Goal: Information Seeking & Learning: Find specific fact

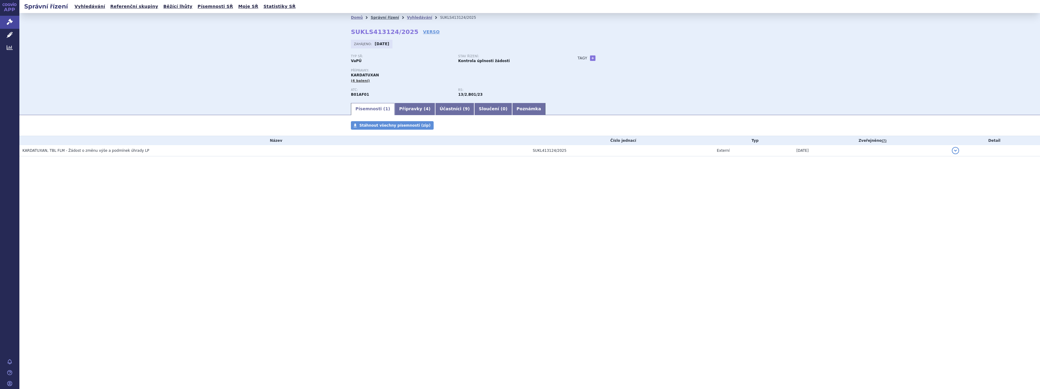
click at [381, 18] on link "Správní řízení" at bounding box center [385, 17] width 28 height 4
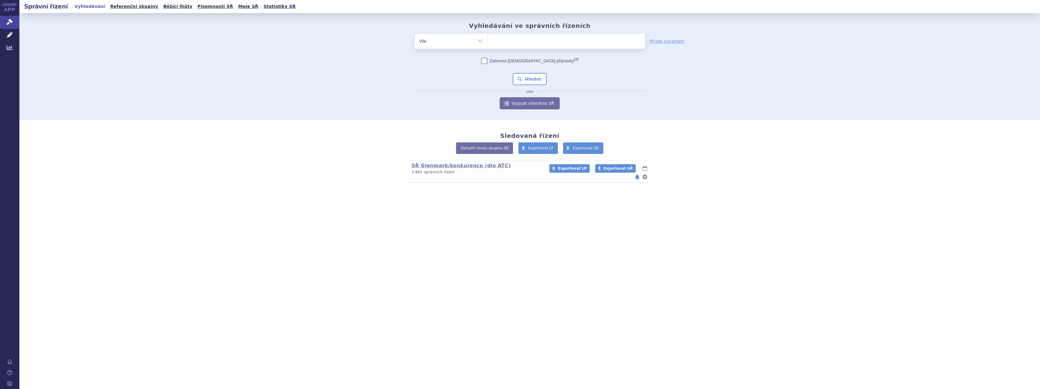
click at [501, 43] on ul at bounding box center [566, 40] width 157 height 13
click at [488, 43] on select at bounding box center [487, 40] width 0 height 15
type input "ci"
type input "cicl"
type input "cicle"
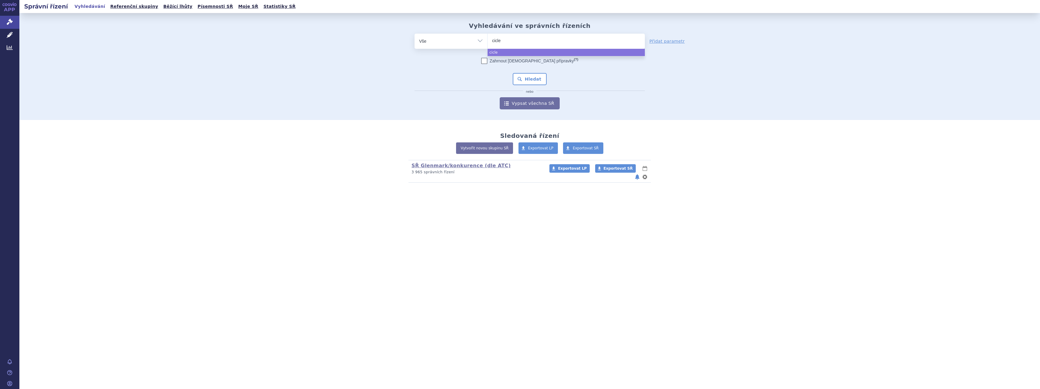
type input "cicles"
type input "cicleso"
type input "cicleson"
type input "ciclesoni"
type input "ciclesonid"
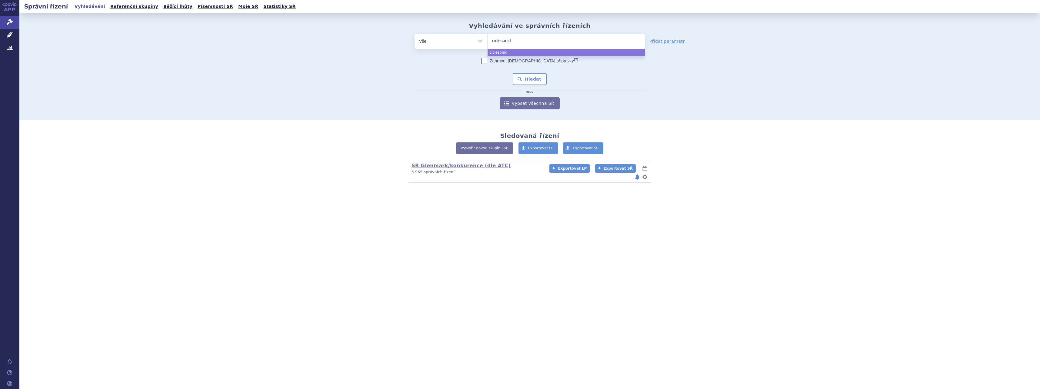
select select "ciclesonid"
click at [542, 78] on button "Hledat" at bounding box center [530, 79] width 34 height 12
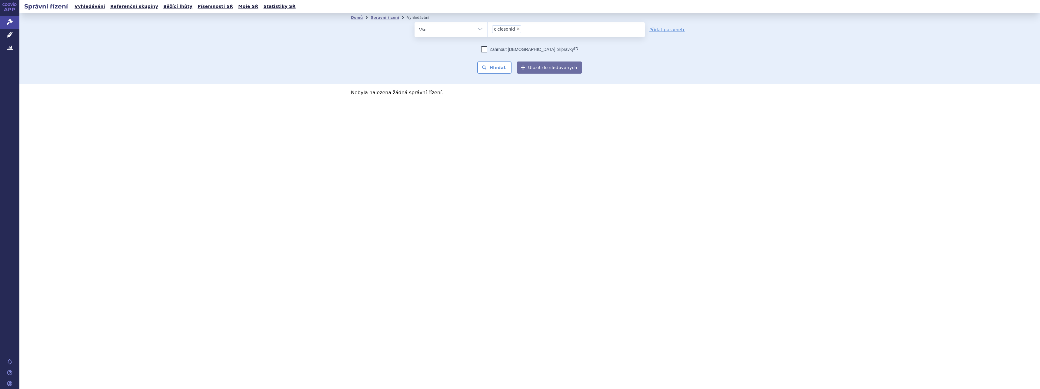
click at [517, 28] on span "×" at bounding box center [519, 29] width 4 height 4
click at [488, 28] on select "ciclesonid" at bounding box center [487, 29] width 0 height 15
select select
type input "ci"
type input "cik"
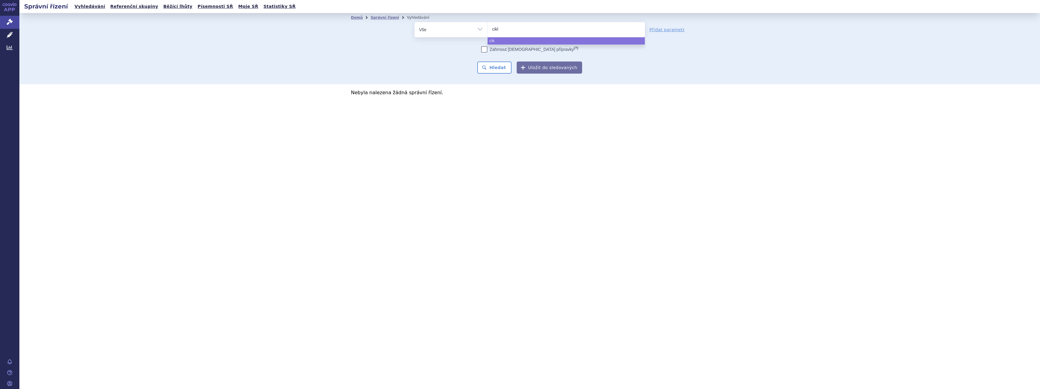
type input "cikle"
type input "cikles"
type input "cikleso"
type input "cikleson"
type input "ciklesonid"
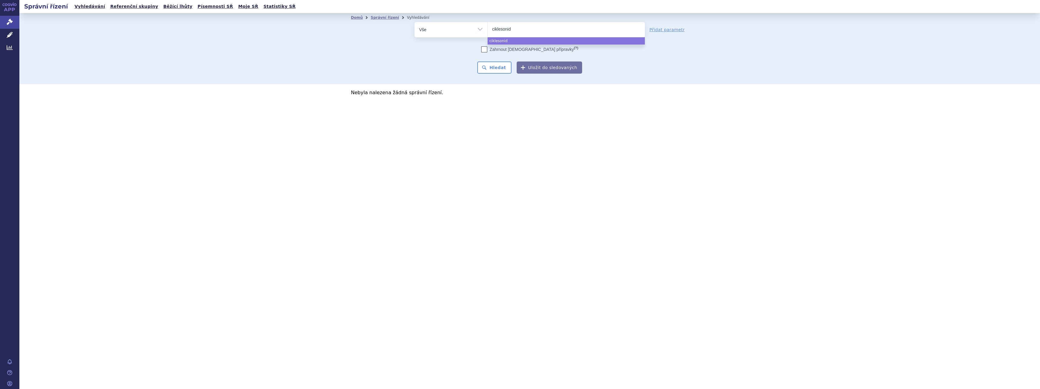
select select "ciklesonid"
click at [504, 68] on button "Hledat" at bounding box center [494, 68] width 34 height 12
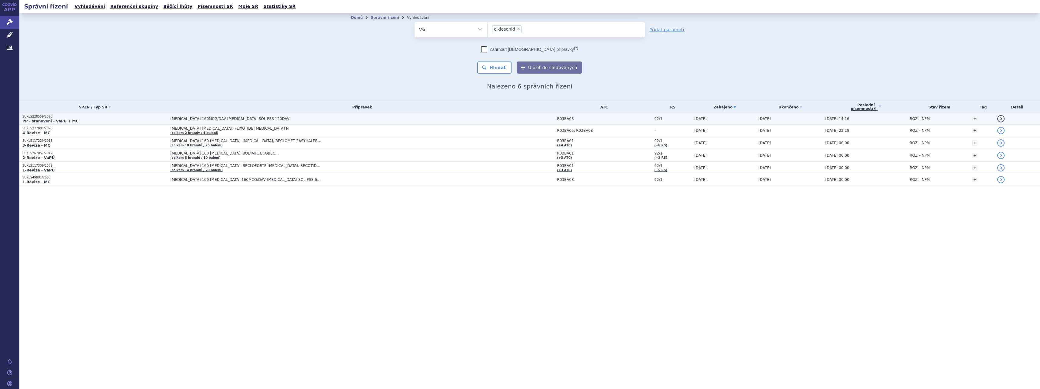
click at [218, 117] on span "ALVESCO 160MCG/DÁV INH SOL PSS 120DÁV" at bounding box center [246, 119] width 152 height 4
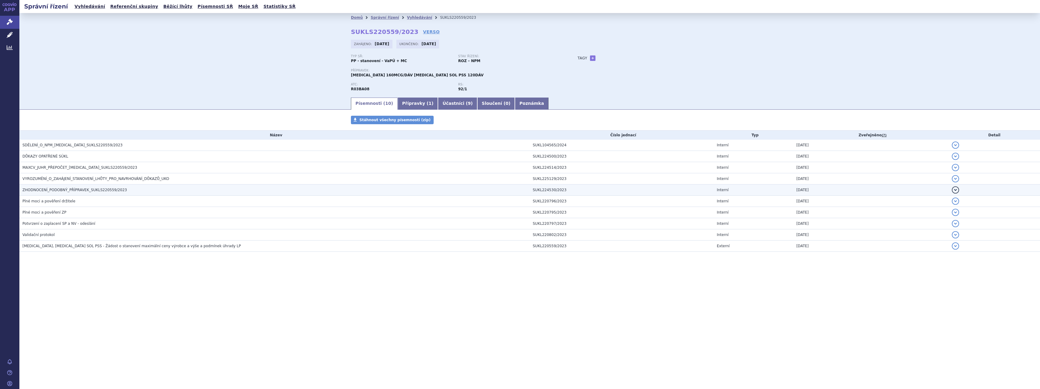
click at [71, 190] on span "ZHODNOCENÍ_PODOBNÝ_PŘÍPRAVEK_SUKLS220559/2023" at bounding box center [74, 190] width 105 height 4
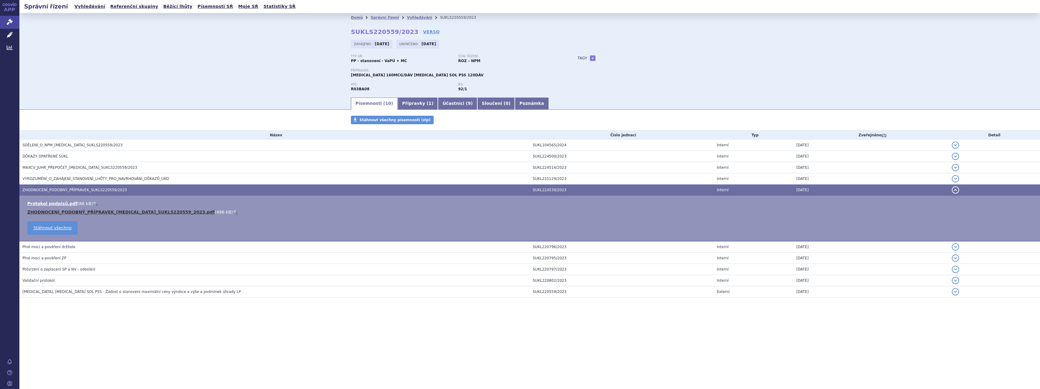
click at [85, 210] on link "ZHODNOCENÍ_PODOBNÝ_PŘÍPRAVEK_[MEDICAL_DATA]_SUKLS220559_2023.pdf" at bounding box center [120, 212] width 187 height 5
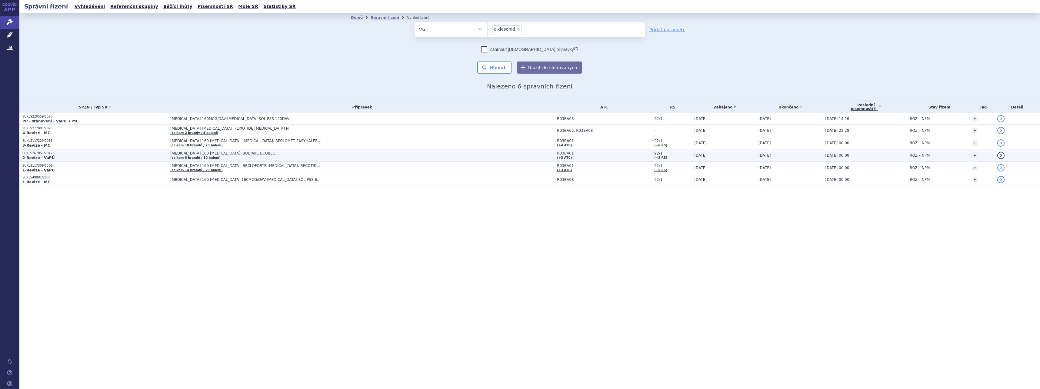
click at [221, 156] on td "ALVESCO 160 INHALER, BUDIAIR, ECOBEC… (celkem 8 brandů / 10 balení)" at bounding box center [360, 155] width 387 height 12
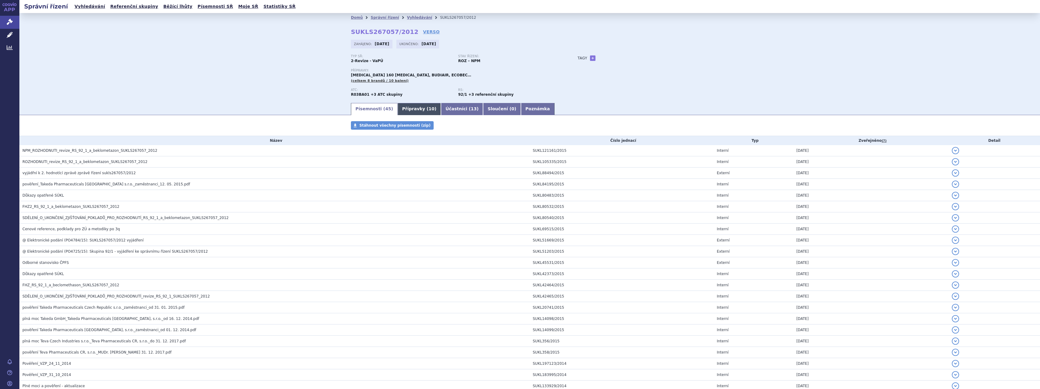
click at [411, 108] on link "Přípravky ( 10 )" at bounding box center [419, 109] width 43 height 12
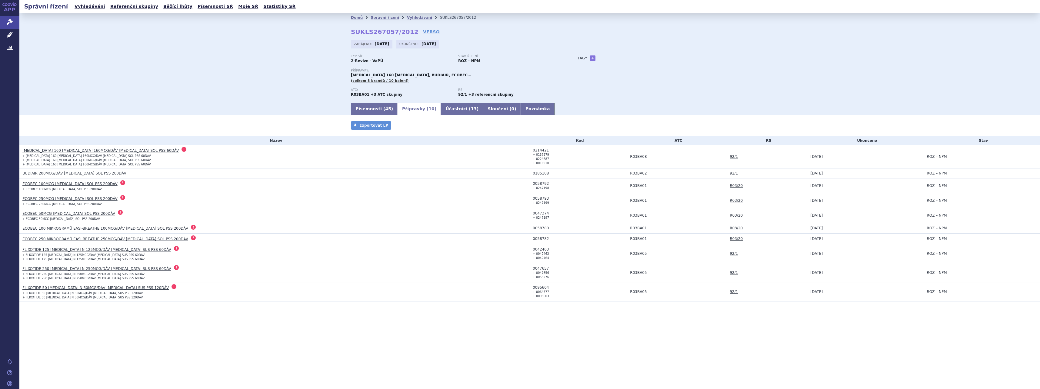
click at [52, 197] on link "ECOBEC 250MCG [MEDICAL_DATA] SOL PSS 200DÁV" at bounding box center [69, 199] width 95 height 4
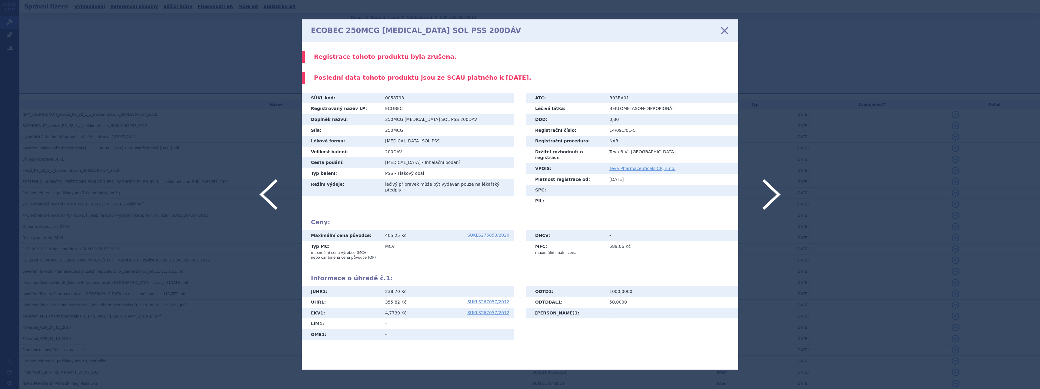
click at [724, 33] on icon at bounding box center [724, 30] width 13 height 13
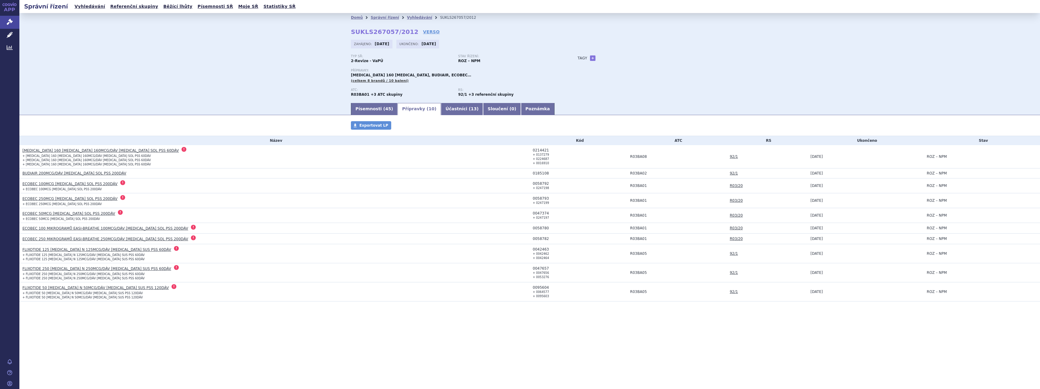
click at [69, 173] on link "BUDIAIR 200MCG/DÁV [MEDICAL_DATA] SOL PSS 200DÁV" at bounding box center [74, 173] width 104 height 4
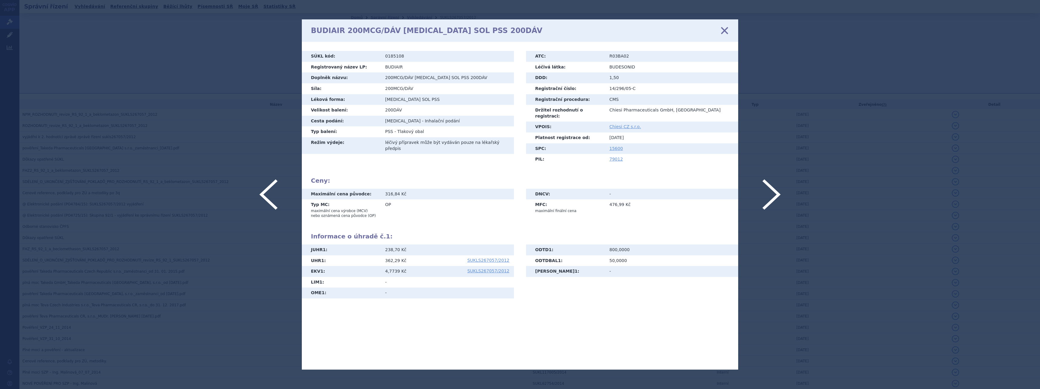
click at [726, 26] on icon at bounding box center [724, 30] width 13 height 13
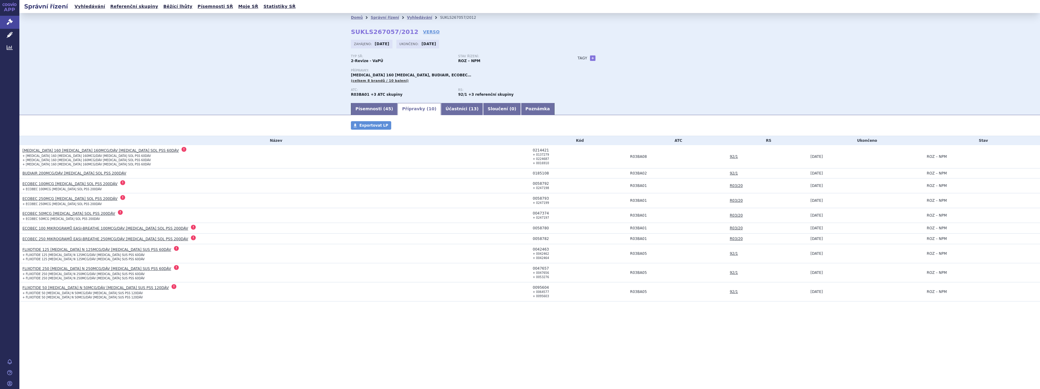
click at [55, 227] on link "ECOBEC 100 MIKROGRAMŮ EASI-BREATHE 100MCG/DÁV [MEDICAL_DATA] SOL PSS 200DÁV" at bounding box center [105, 228] width 166 height 4
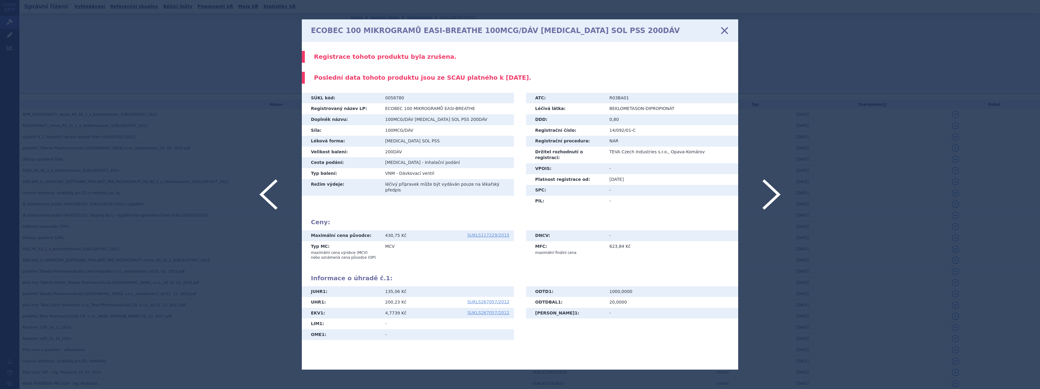
click at [728, 29] on icon at bounding box center [724, 30] width 13 height 13
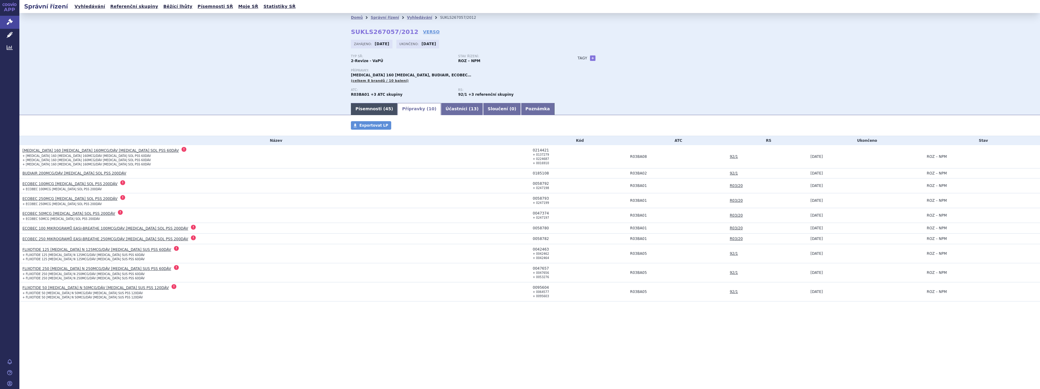
click at [373, 107] on link "Písemnosti ( 45 )" at bounding box center [374, 109] width 47 height 12
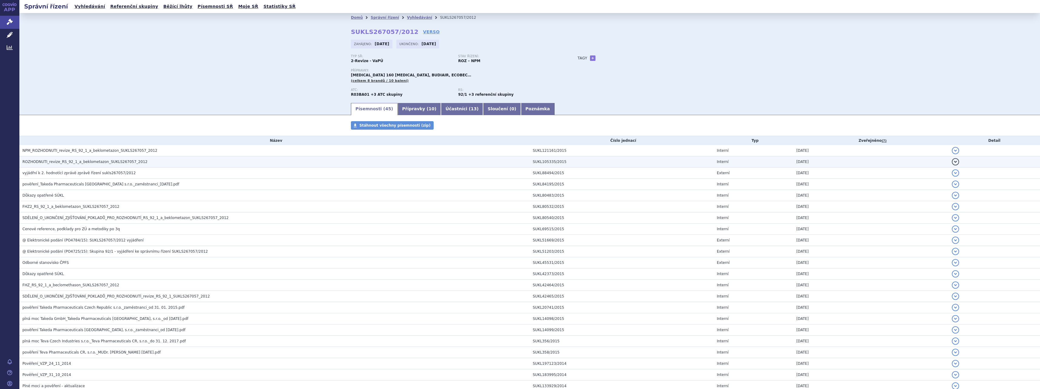
click at [53, 163] on span "ROZHODNUTI_revize_RS_92_1_a_beklometazon_SUKLS267057_2012" at bounding box center [84, 162] width 125 height 4
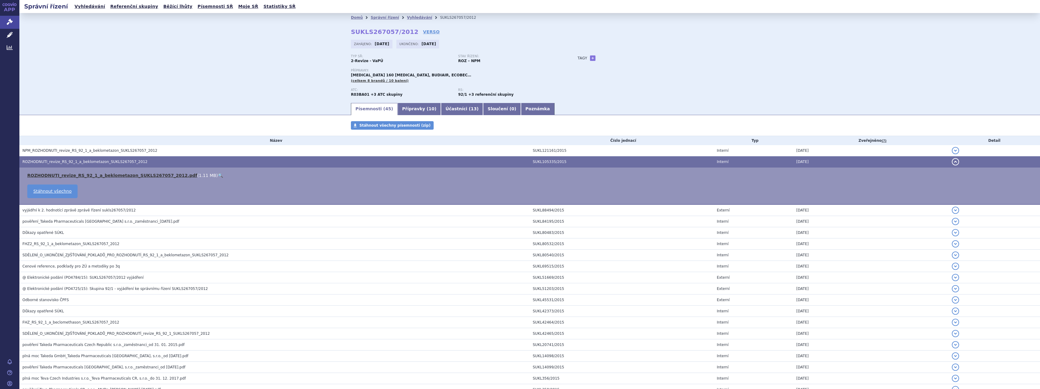
click at [58, 177] on link "ROZHODNUTI_revize_RS_92_1_a_beklometazon_SUKLS267057_2012.pdf" at bounding box center [112, 175] width 170 height 5
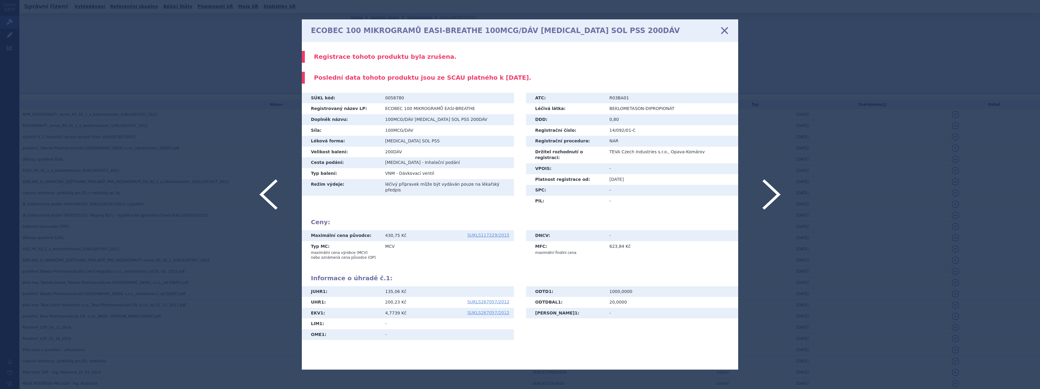
click at [720, 31] on div "ECOBEC 100 MIKROGRAMŮ EASI-BREATHE 100MCG/DÁV [MEDICAL_DATA] SOL PSS 200DÁV zav…" at bounding box center [520, 30] width 437 height 22
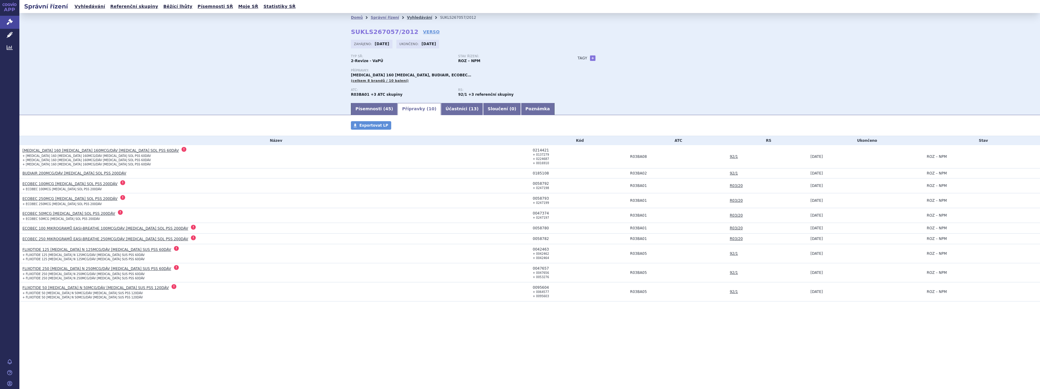
click at [411, 17] on link "Vyhledávání" at bounding box center [419, 17] width 25 height 4
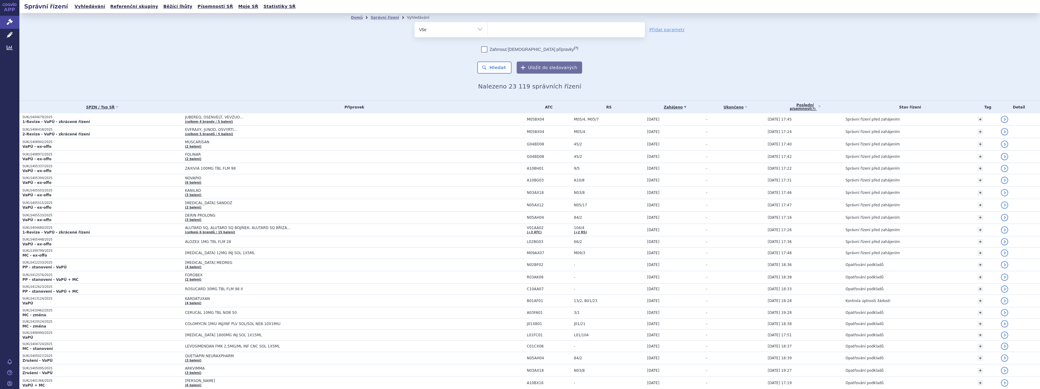
select select "filter-reference-group"
click at [415, 22] on select "Vše Spisová značka Typ SŘ Přípravek/SUKL kód Účastník/Držitel" at bounding box center [451, 29] width 73 height 14
click at [503, 31] on ul at bounding box center [566, 28] width 157 height 13
click at [488, 31] on select at bounding box center [487, 29] width 0 height 15
type input "92/1"
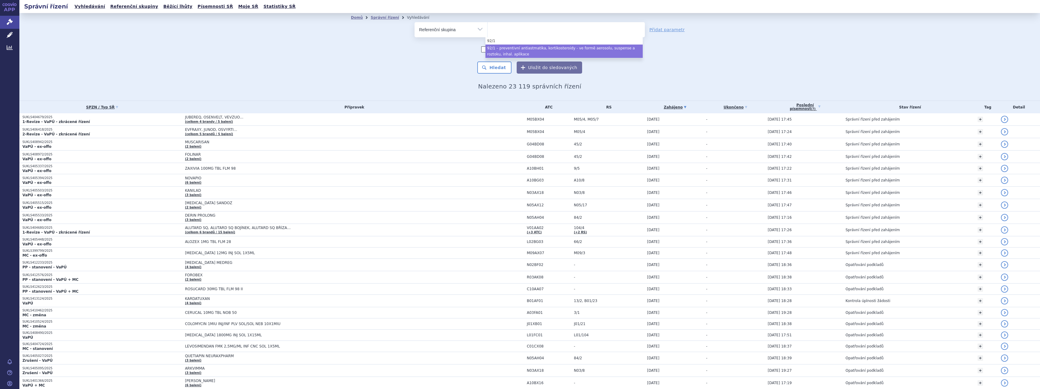
select select "e0270242-05e7-49cf-8039-c21ef0bc06c5"
click at [493, 66] on button "Hledat" at bounding box center [494, 68] width 34 height 12
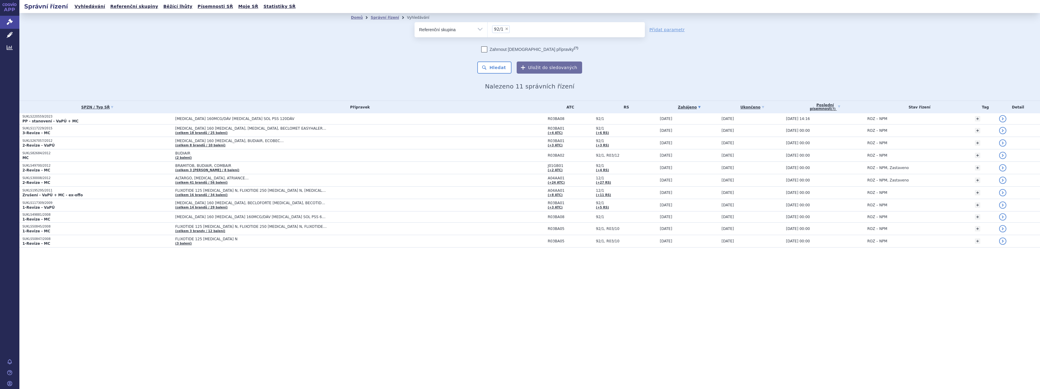
click at [505, 29] on span "×" at bounding box center [507, 29] width 4 height 4
click at [488, 29] on select "92/1" at bounding box center [487, 29] width 0 height 15
select select
click at [481, 27] on select "Vše Spisová značka Typ SŘ Přípravek/SUKL kód Účastník/Držitel" at bounding box center [451, 29] width 73 height 14
select select "filter-all"
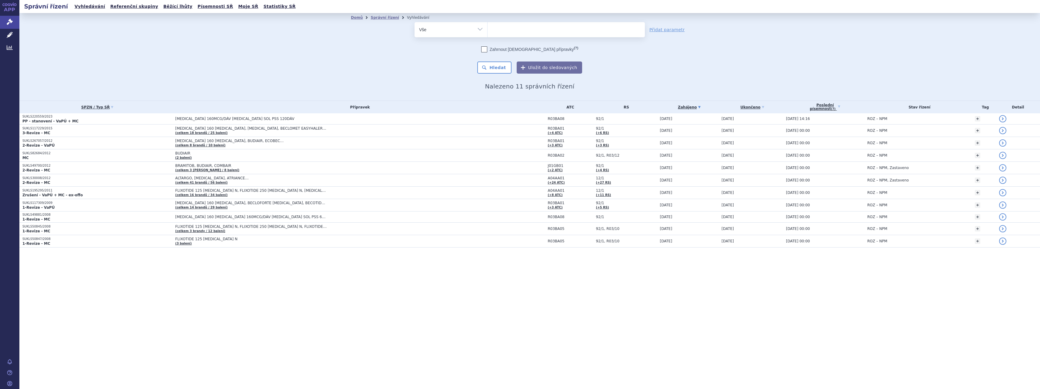
click at [415, 22] on select "Vše Spisová značka Typ SŘ Přípravek/SUKL kód Účastník/Držitel" at bounding box center [451, 29] width 73 height 14
click at [526, 31] on ul at bounding box center [566, 28] width 157 height 13
click at [488, 31] on select at bounding box center [487, 29] width 0 height 15
type input "eco"
type input "ecob"
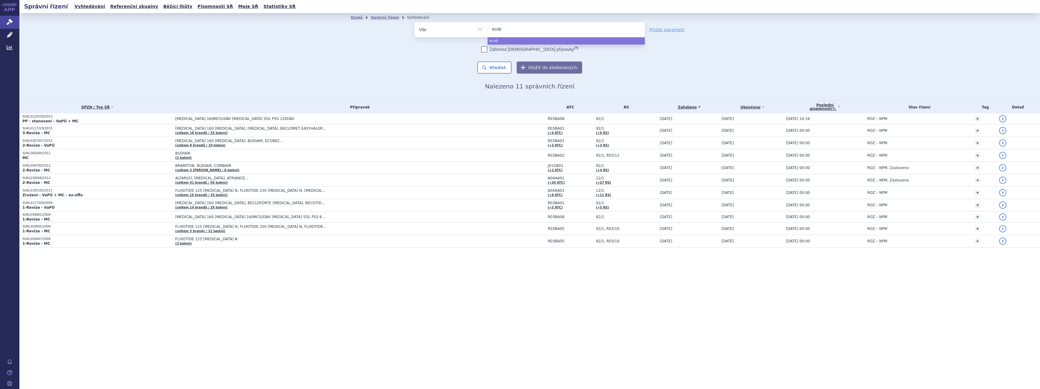
type input "ecobe"
type input "ecobec"
select select "ecobec"
click at [503, 68] on button "Hledat" at bounding box center [494, 68] width 34 height 12
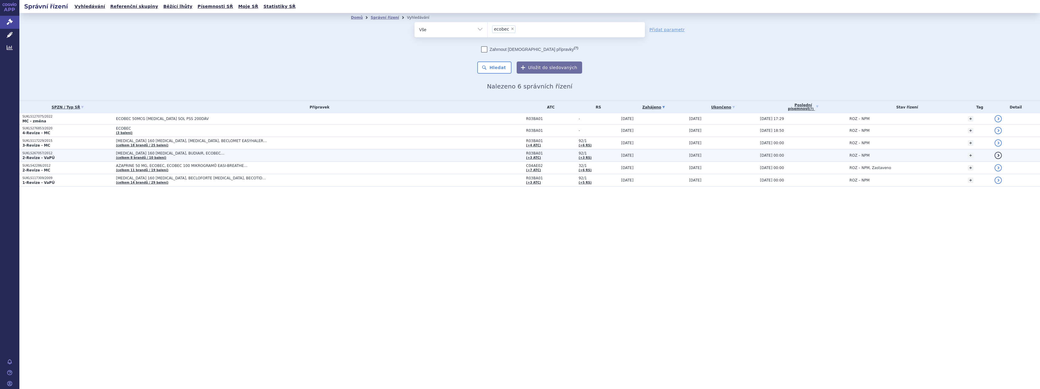
click at [189, 152] on span "[MEDICAL_DATA] 160 [MEDICAL_DATA], BUDIAIR, ECOBEC…" at bounding box center [192, 153] width 152 height 4
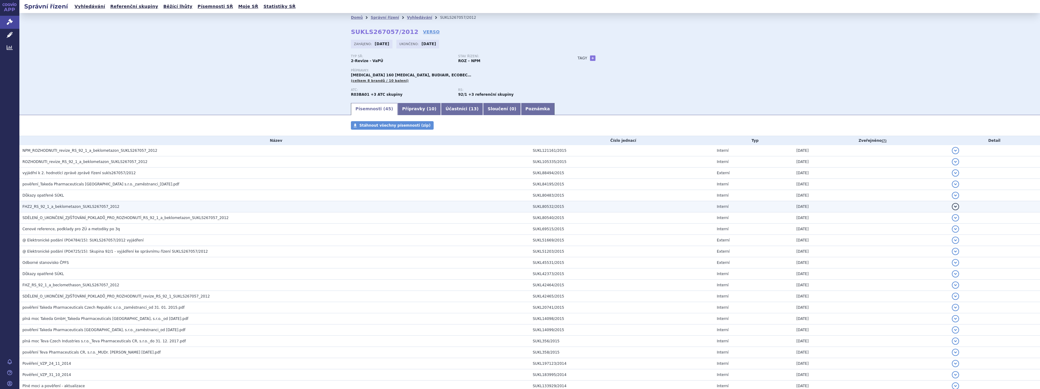
click at [55, 205] on span "FHZ2_RS_92_1_a_beklometazon_SUKLS267057_2012" at bounding box center [70, 207] width 97 height 4
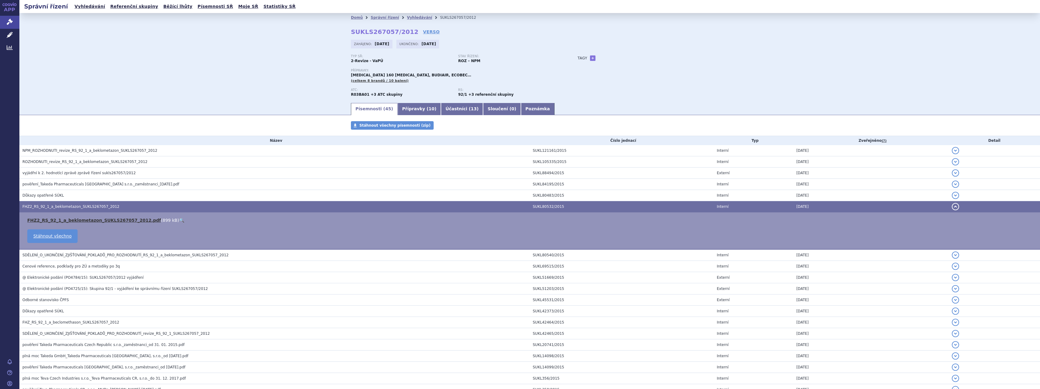
click at [66, 220] on link "FHZ2_RS_92_1_a_beklometazon_SUKLS267057_2012.pdf" at bounding box center [94, 220] width 134 height 5
click at [411, 108] on link "Přípravky ( 10 )" at bounding box center [419, 109] width 43 height 12
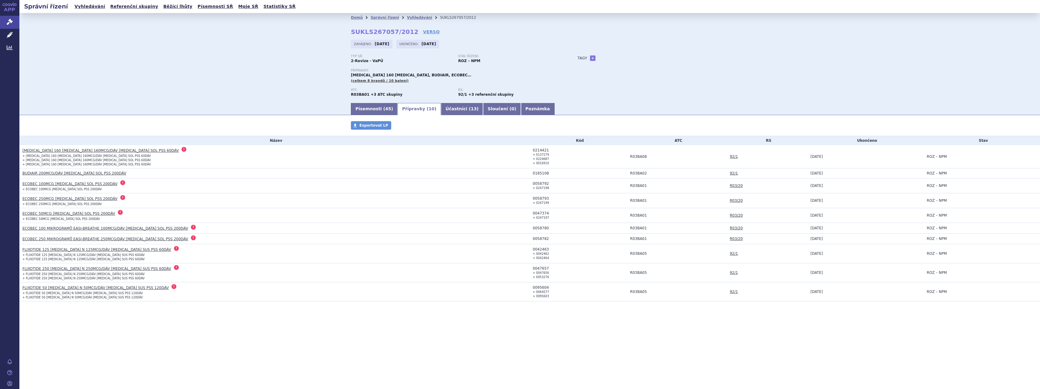
click at [57, 173] on link "BUDIAIR 200MCG/DÁV INH SOL PSS 200DÁV" at bounding box center [74, 173] width 104 height 4
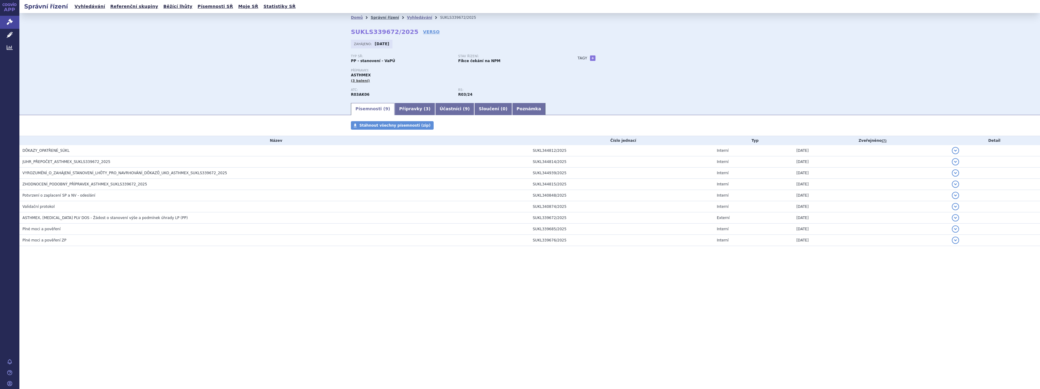
click at [385, 17] on link "Správní řízení" at bounding box center [385, 17] width 28 height 4
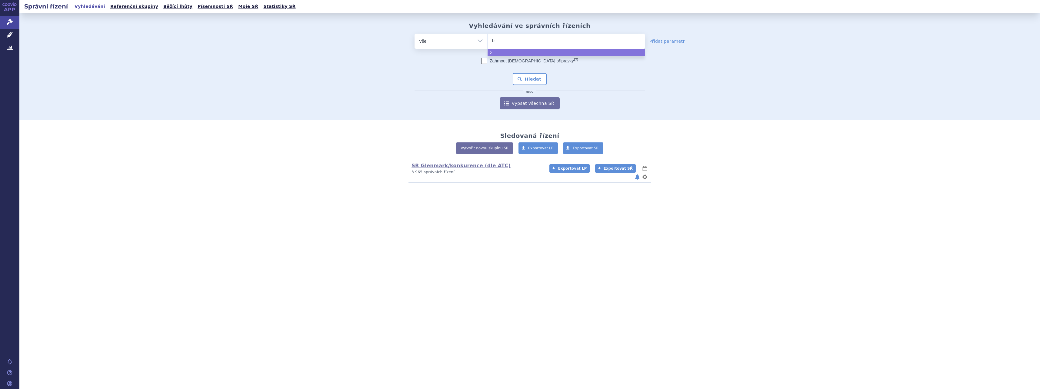
type input "bu"
type input "bud"
type input "budi"
type input "budia"
type input "budiai"
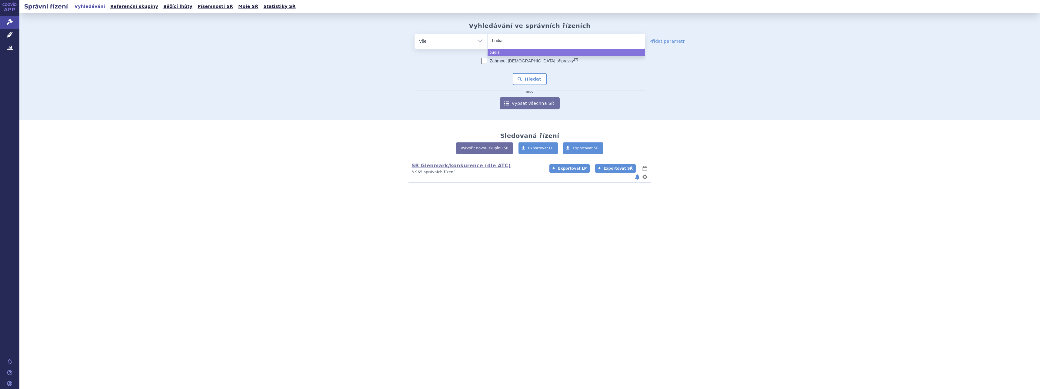
type input "budiair"
select select "budiair"
click at [534, 79] on button "Hledat" at bounding box center [530, 79] width 34 height 12
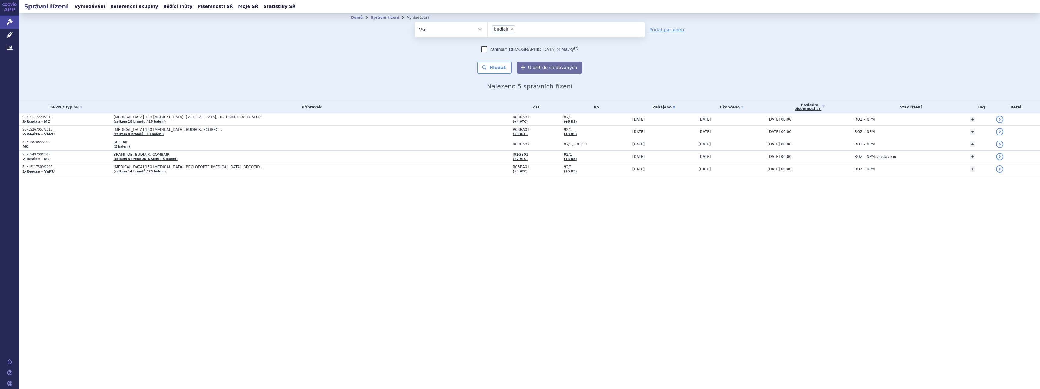
click at [511, 29] on span "×" at bounding box center [513, 29] width 4 height 4
click at [488, 29] on select "budiair" at bounding box center [487, 29] width 0 height 15
select select
type input "al"
type input "alv"
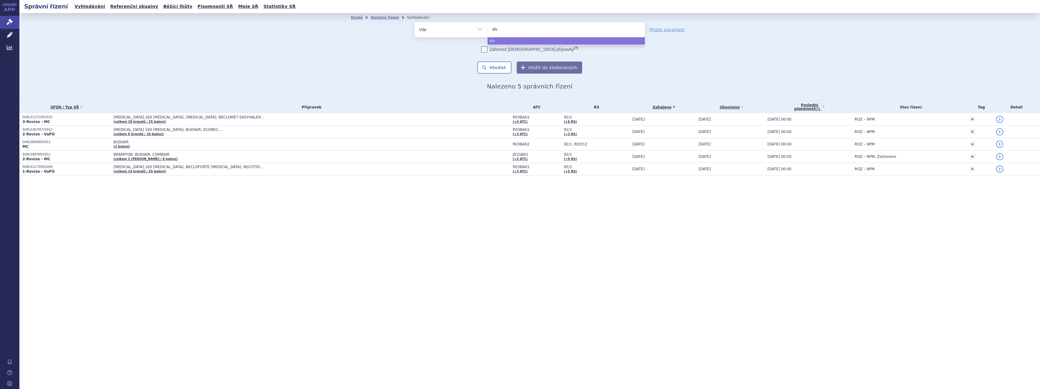
type input "alve"
type input "alves"
type input "alvesc"
type input "alvesco"
select select "alvesco"
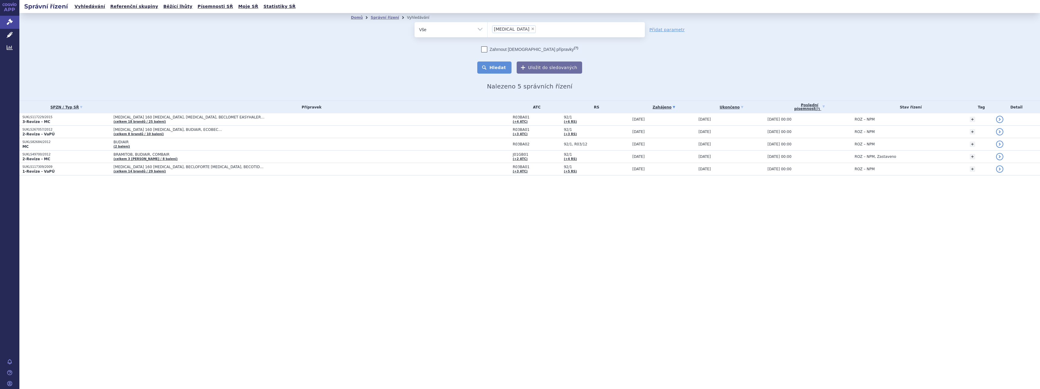
click at [507, 69] on button "Hledat" at bounding box center [494, 68] width 34 height 12
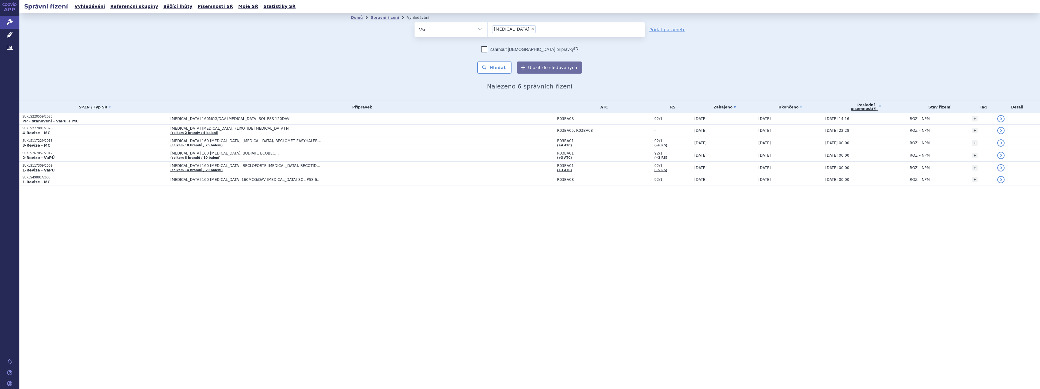
click at [531, 28] on span "×" at bounding box center [533, 29] width 4 height 4
click at [488, 28] on select "alvesco" at bounding box center [487, 29] width 0 height 15
select select
type input "ec"
type input "eco"
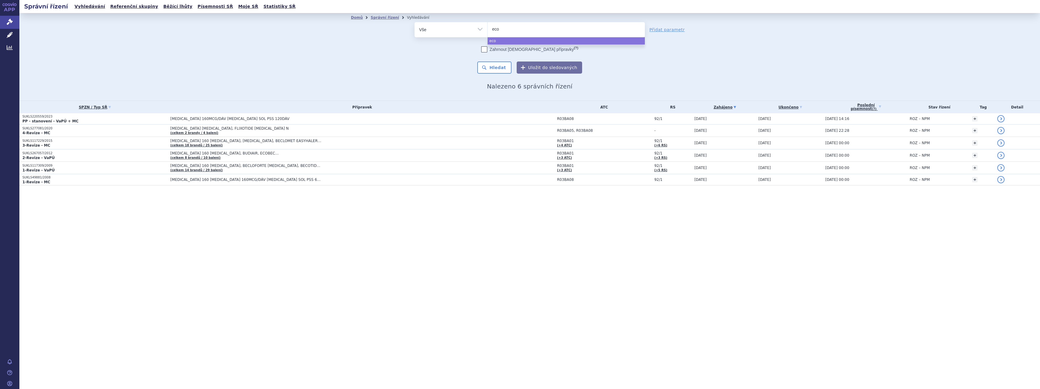
type input "ecob"
type input "ecobe"
type input "ecobec"
select select "ecobec"
click at [493, 69] on button "Hledat" at bounding box center [494, 68] width 34 height 12
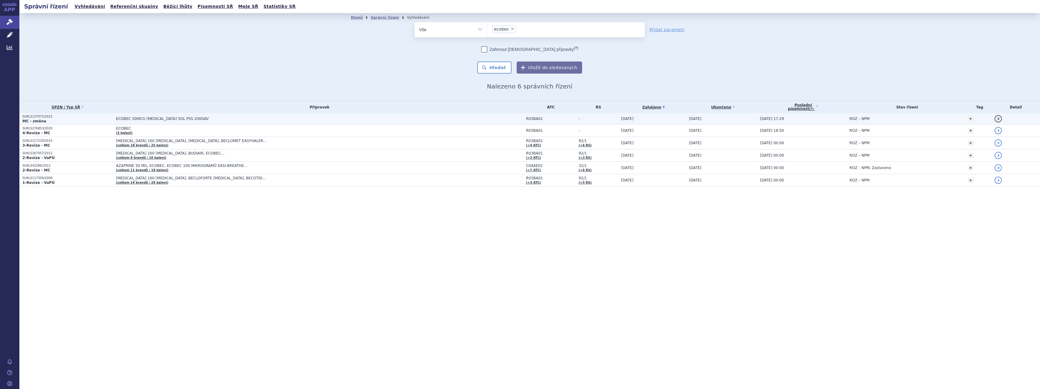
click at [523, 116] on td "R03BA01" at bounding box center [549, 118] width 52 height 11
drag, startPoint x: 513, startPoint y: 119, endPoint x: 497, endPoint y: 120, distance: 16.1
click at [523, 120] on td "R03BA01" at bounding box center [549, 118] width 52 height 11
copy span "R03BA01"
click at [511, 28] on span "×" at bounding box center [513, 29] width 4 height 4
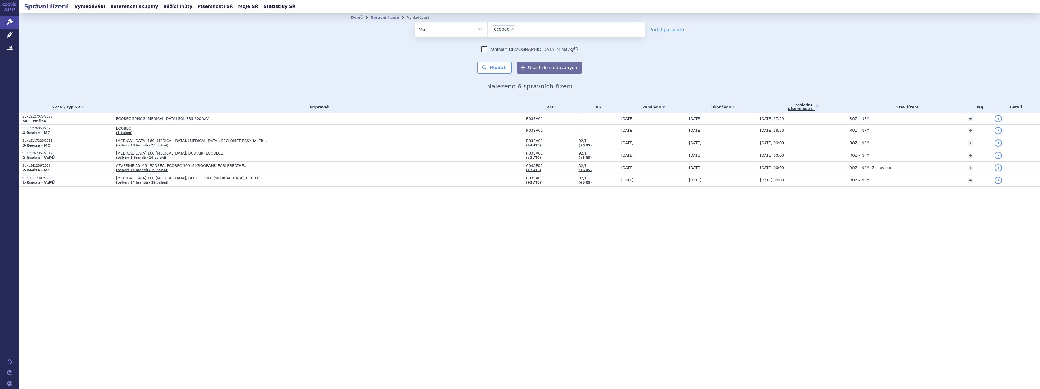
click at [488, 28] on select "ecobec" at bounding box center [487, 29] width 0 height 15
select select
type input "R03BA01"
select select "R03BA01"
click at [503, 72] on button "Hledat" at bounding box center [494, 68] width 34 height 12
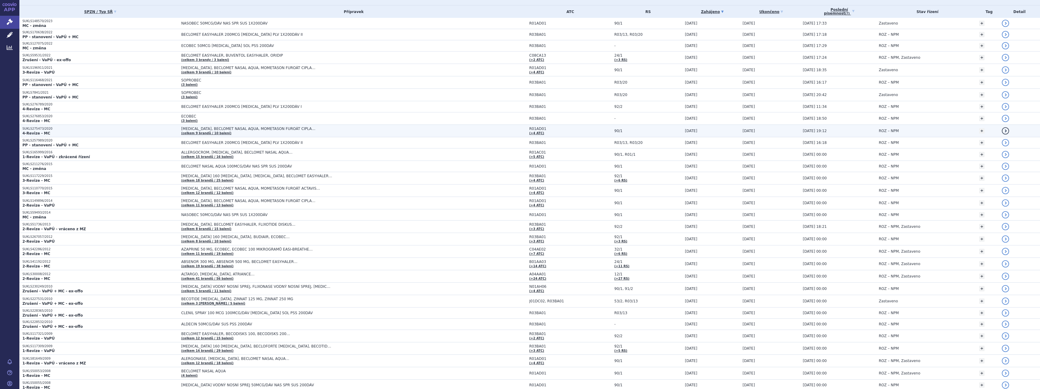
scroll to position [133, 0]
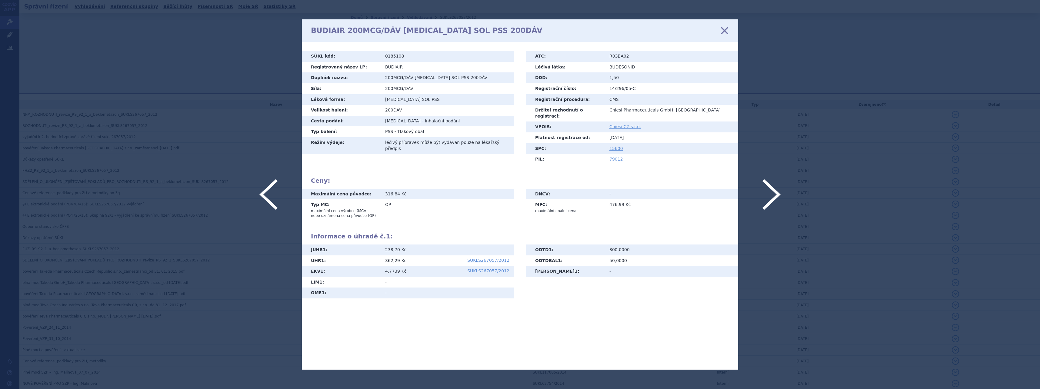
click at [725, 32] on icon at bounding box center [724, 30] width 13 height 13
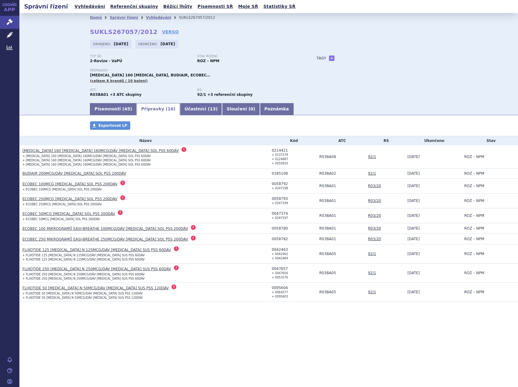
drag, startPoint x: 143, startPoint y: 16, endPoint x: 144, endPoint y: 20, distance: 4.0
click at [146, 16] on link "Vyhledávání" at bounding box center [158, 17] width 25 height 4
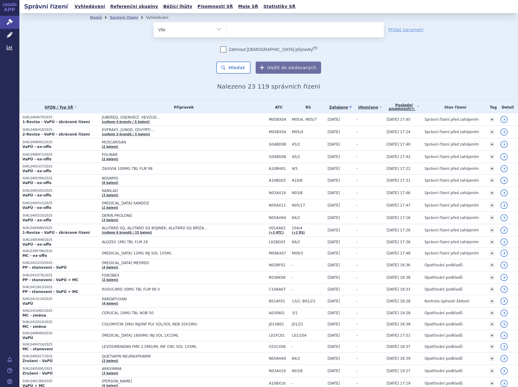
click at [246, 28] on ul at bounding box center [305, 28] width 157 height 13
click at [227, 28] on select at bounding box center [226, 29] width 0 height 15
type input "¨b"
type input "¨bu"
type input "¨bud"
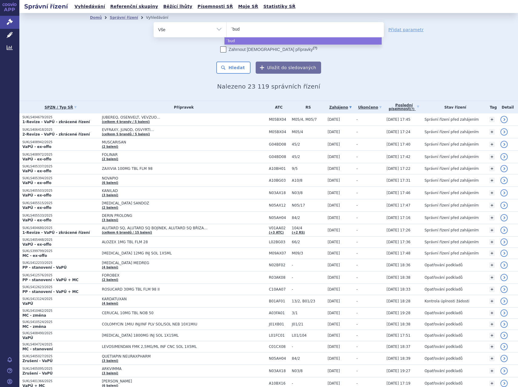
type input "¨bude"
type input "¨budeso"
type input "¨budes"
type input "¨bude"
type input "¨"
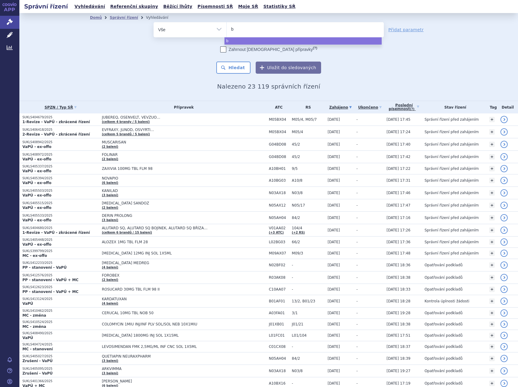
type input "bu"
type input "bud"
type input "bude"
type input "budes"
type input "budeso"
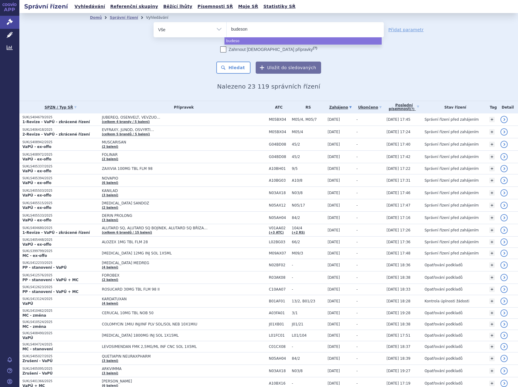
type input "budesoni"
type input "budesonid"
select select "budesonid"
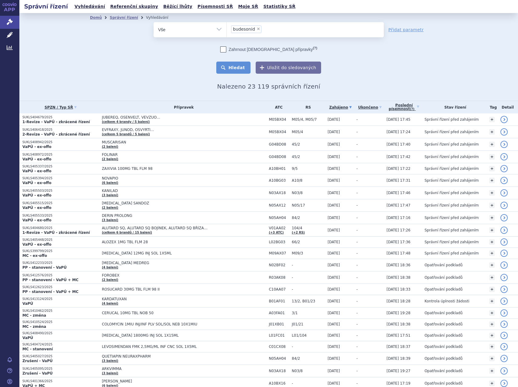
click at [236, 70] on button "Hledat" at bounding box center [233, 68] width 34 height 12
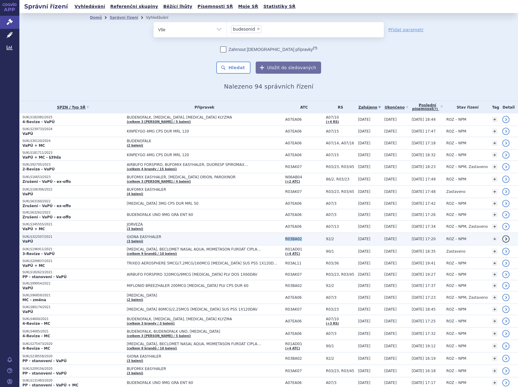
drag, startPoint x: 304, startPoint y: 239, endPoint x: 289, endPoint y: 240, distance: 15.8
click at [289, 240] on span "R03BA02" at bounding box center [304, 239] width 38 height 4
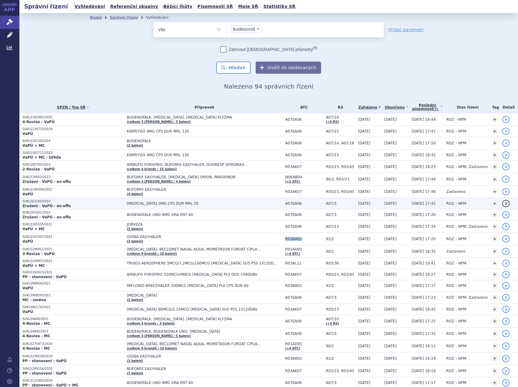
copy span "R03BA02"
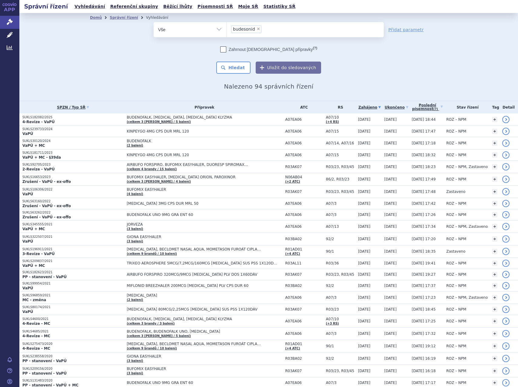
click at [257, 28] on span "×" at bounding box center [259, 29] width 4 height 4
click at [227, 28] on select "budesonid" at bounding box center [226, 29] width 0 height 15
select select
type input "R03BA02"
select select "R03BA02"
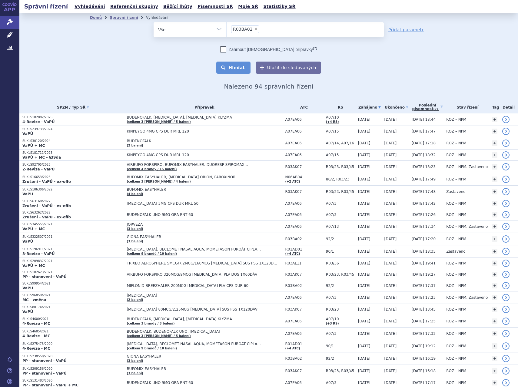
click at [241, 68] on button "Hledat" at bounding box center [233, 68] width 34 height 12
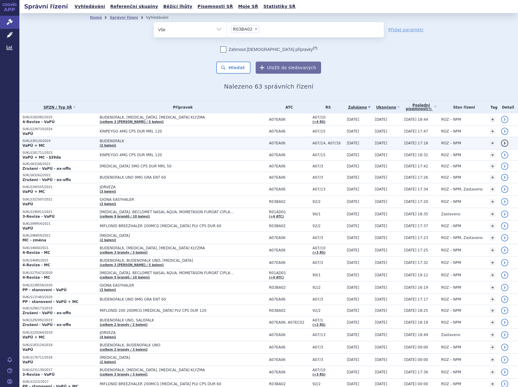
click at [117, 145] on td "BUDENOFALK (2 balení)" at bounding box center [181, 143] width 169 height 12
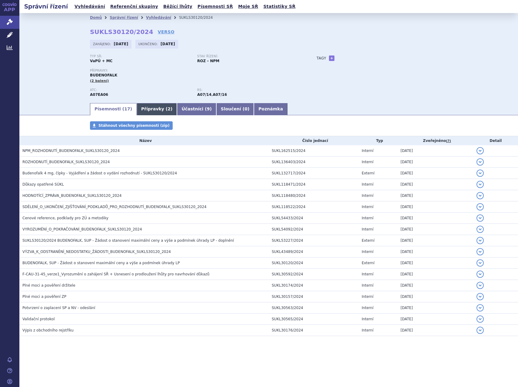
click at [147, 107] on link "Přípravky ( 2 )" at bounding box center [157, 109] width 40 height 12
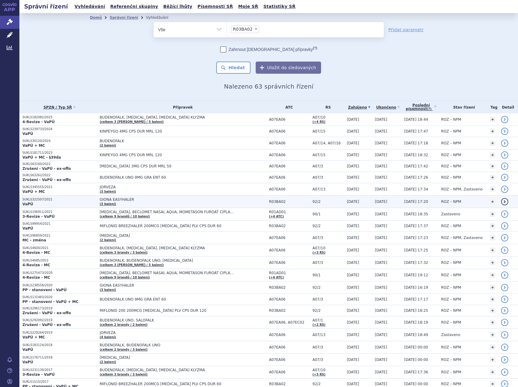
click at [118, 198] on span "GIONA EASYHALER" at bounding box center [176, 199] width 152 height 4
click at [263, 29] on ul "× R03BA02" at bounding box center [305, 28] width 157 height 13
click at [227, 29] on select "R03BA02" at bounding box center [226, 29] width 0 height 15
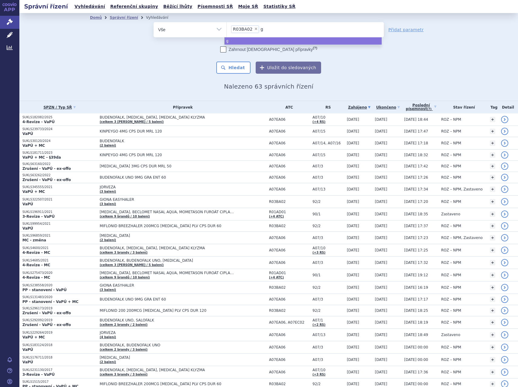
type input "gi"
type input "gio"
type input "gion"
type input "giona"
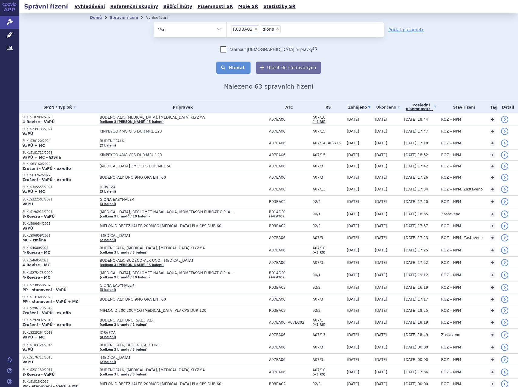
click at [235, 66] on button "Hledat" at bounding box center [233, 68] width 34 height 12
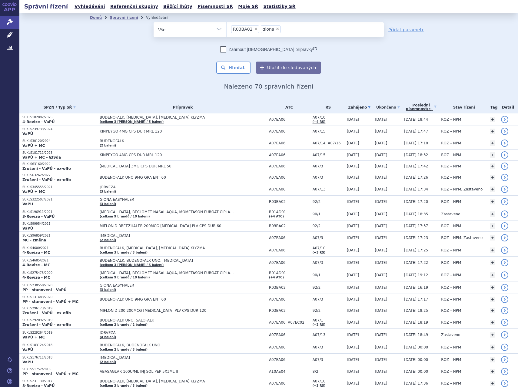
click at [254, 28] on span "×" at bounding box center [256, 29] width 4 height 4
click at [227, 28] on select "R03BA02 giona" at bounding box center [226, 29] width 0 height 15
select select "giona"
click at [229, 69] on button "Hledat" at bounding box center [233, 68] width 34 height 12
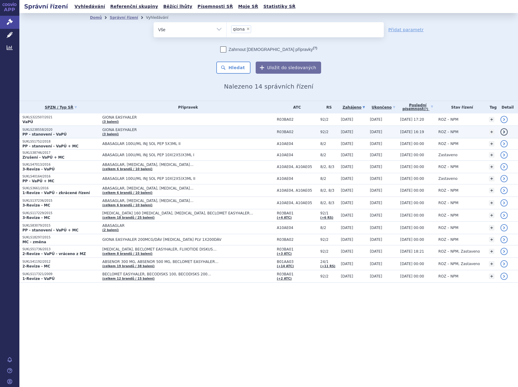
click at [142, 131] on span "GIONA EASYHALER" at bounding box center [178, 130] width 152 height 4
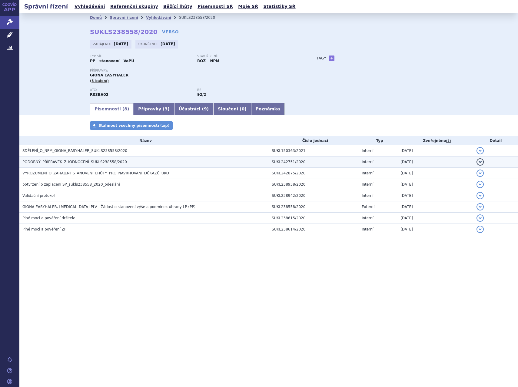
click at [81, 163] on span "PODOBNÝ_PŘÍPRAVEK_ZHODNOCENÍ_SUKLS238558/2020" at bounding box center [74, 162] width 105 height 4
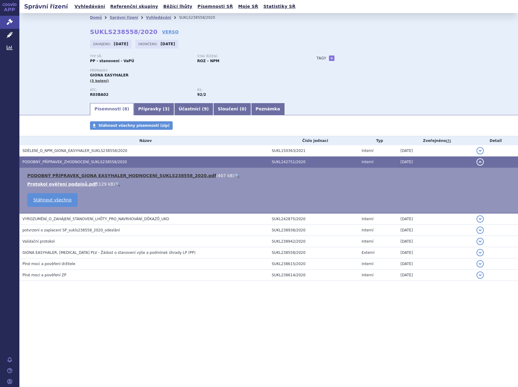
click at [92, 176] on link "PODOBNÝ PŘÍPRAVEK_GIONA EASYHALER_HODNOCENÍ_SUKLS238558_2020.pdf" at bounding box center [121, 175] width 189 height 5
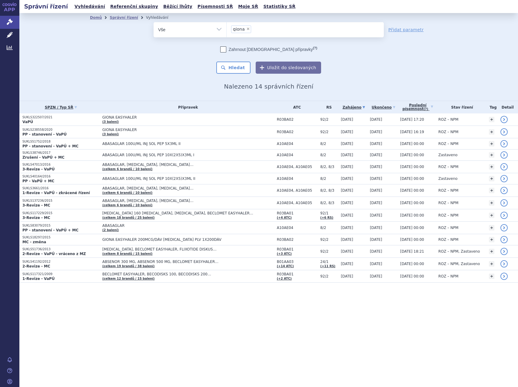
click at [247, 27] on span "×" at bounding box center [248, 29] width 4 height 4
click at [227, 27] on select "giona" at bounding box center [226, 29] width 0 height 15
select select
click at [242, 26] on ul at bounding box center [305, 28] width 157 height 13
click at [227, 26] on select "giona" at bounding box center [226, 29] width 0 height 15
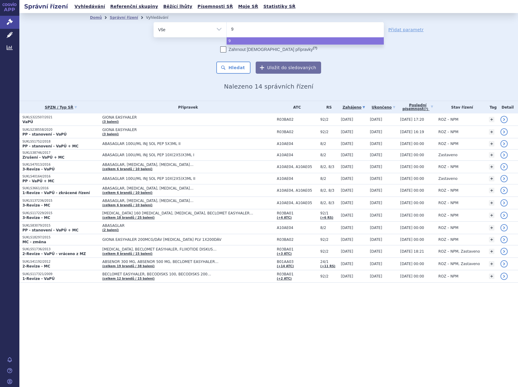
type input "92"
type input "92/"
type input "92/1"
select select "92/1"
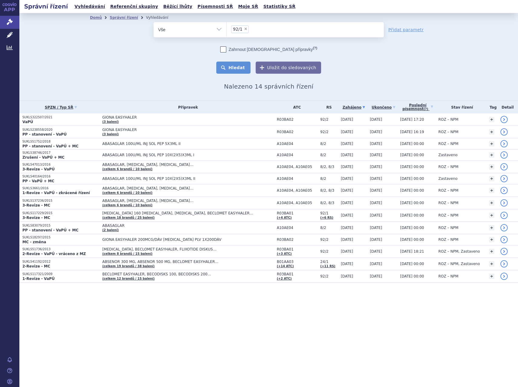
click at [236, 70] on button "Hledat" at bounding box center [233, 68] width 34 height 12
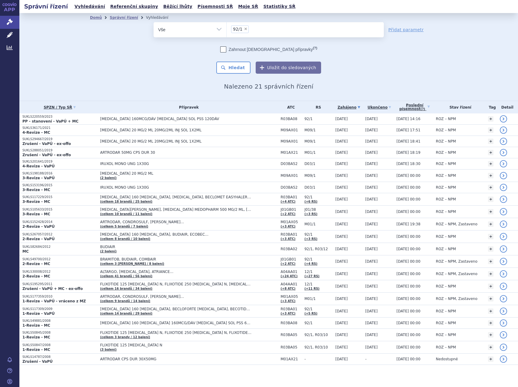
click at [199, 31] on select "Vše Spisová značka Typ SŘ Přípravek/SUKL kód Účastník/Držitel" at bounding box center [190, 29] width 73 height 14
select select "filter-reference-group"
click at [154, 22] on select "Vše Spisová značka Typ SŘ Přípravek/SUKL kód Účastník/Držitel" at bounding box center [190, 29] width 73 height 14
click at [231, 70] on button "Hledat" at bounding box center [233, 68] width 34 height 12
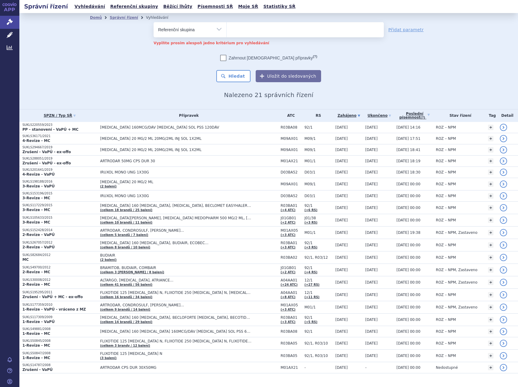
click at [235, 30] on ul at bounding box center [305, 28] width 157 height 13
click at [227, 30] on select at bounding box center [226, 29] width 0 height 15
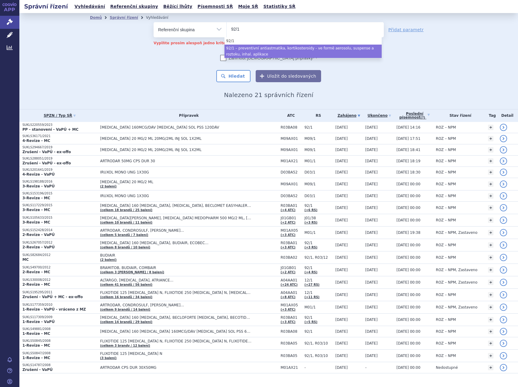
type input "92/1"
select select "e0270242-05e7-49cf-8039-c21ef0bc06c5"
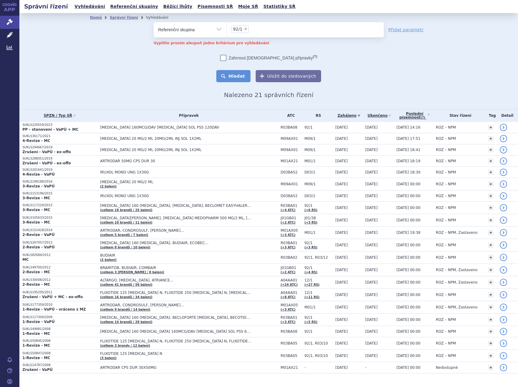
click at [240, 70] on button "Hledat" at bounding box center [233, 76] width 34 height 12
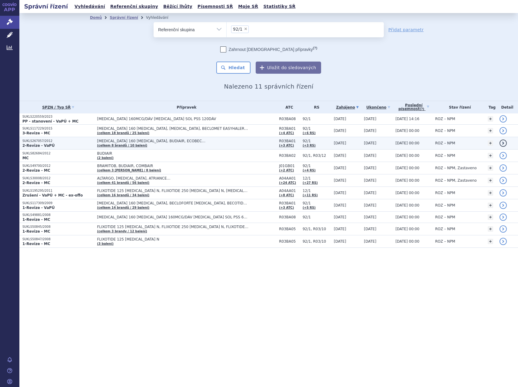
click at [161, 139] on span "[MEDICAL_DATA] 160 [MEDICAL_DATA], BUDIAIR, ECOBEC…" at bounding box center [173, 141] width 152 height 4
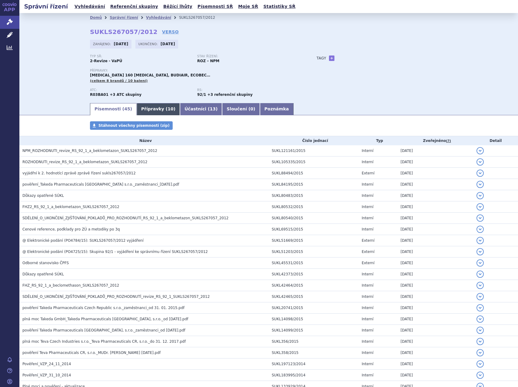
click at [144, 109] on link "Přípravky ( 10 )" at bounding box center [158, 109] width 43 height 12
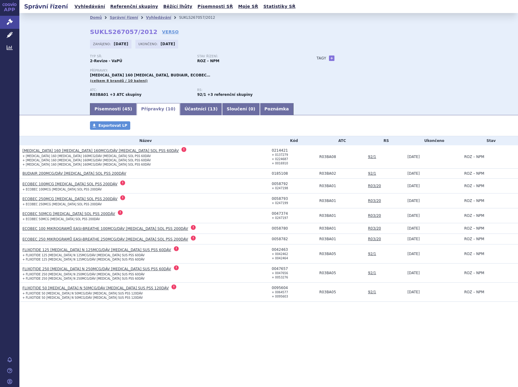
click at [45, 183] on link "ECOBEC 100MCG [MEDICAL_DATA] SOL PSS 200DÁV" at bounding box center [69, 184] width 95 height 4
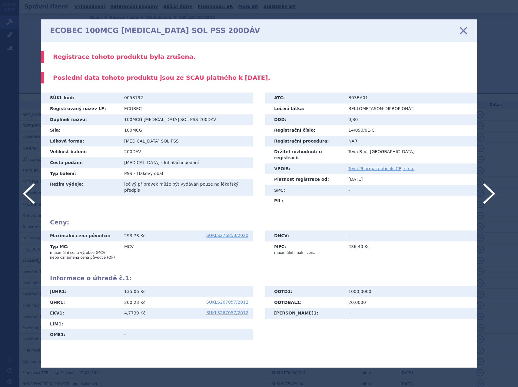
click at [463, 28] on icon at bounding box center [463, 30] width 13 height 13
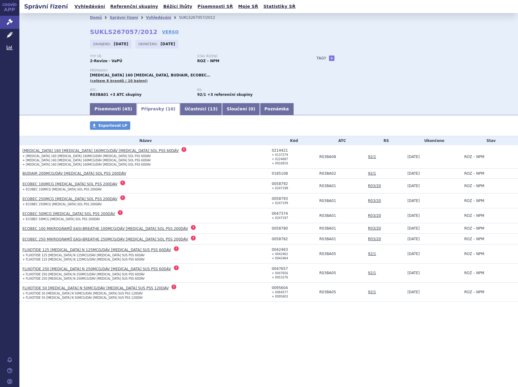
click at [276, 173] on div "0185108" at bounding box center [294, 173] width 45 height 4
copy div "0185108"
click at [112, 109] on link "Písemnosti ( 45 )" at bounding box center [113, 109] width 47 height 12
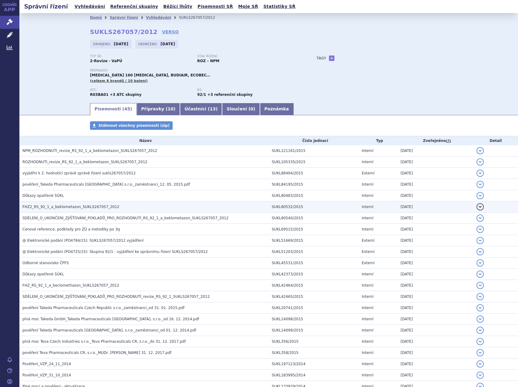
click at [54, 207] on span "FHZ2_RS_92_1_a_beklometazon_SUKLS267057_2012" at bounding box center [70, 207] width 97 height 4
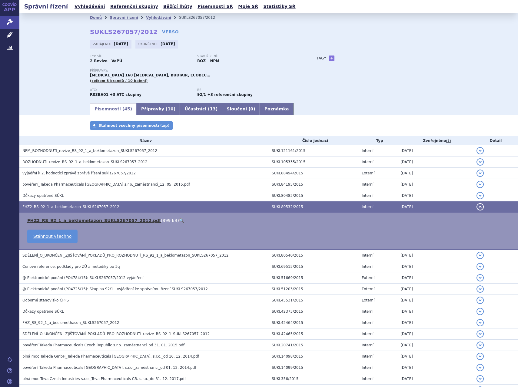
click at [60, 218] on link "FHZ2_RS_92_1_a_beklometazon_SUKLS267057_2012.pdf" at bounding box center [94, 220] width 134 height 5
click at [280, 55] on p "Stav řízení:" at bounding box center [247, 57] width 101 height 4
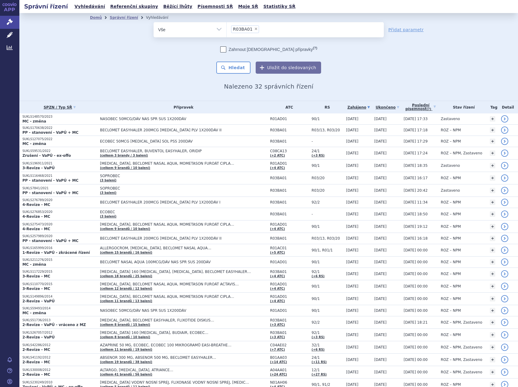
scroll to position [133, 0]
